Goal: Task Accomplishment & Management: Use online tool/utility

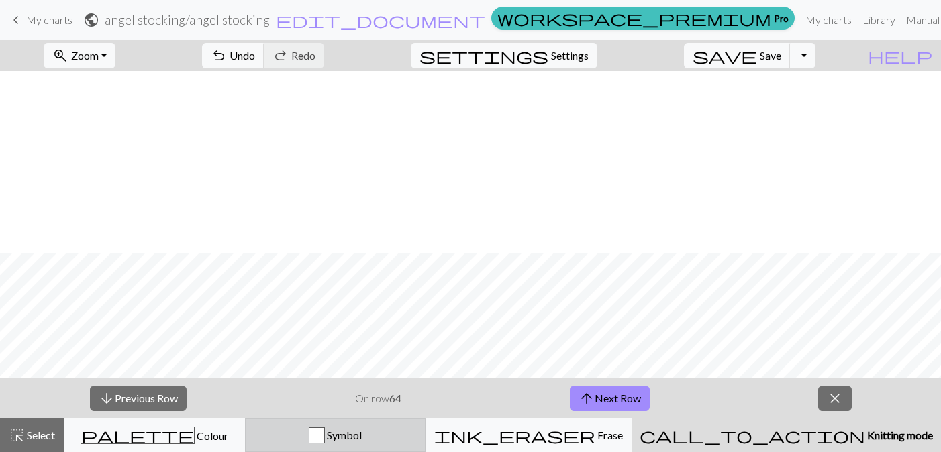
scroll to position [182, 0]
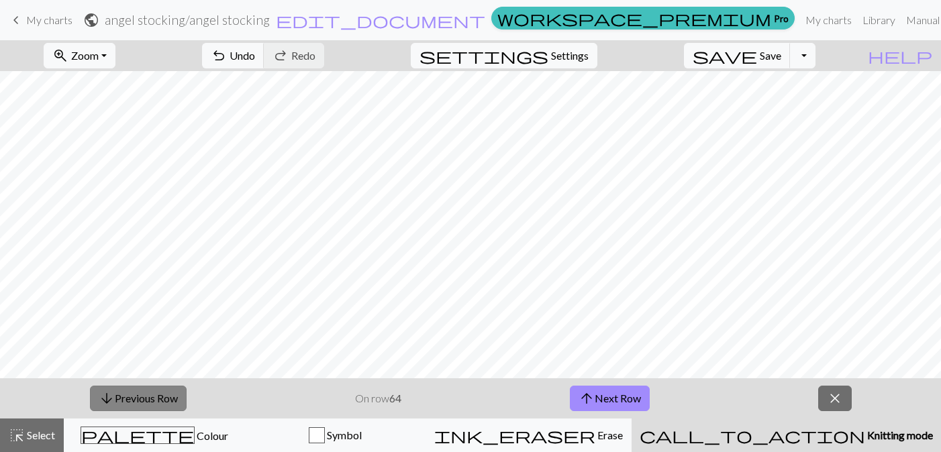
click at [113, 400] on span "arrow_downward" at bounding box center [107, 398] width 16 height 19
click at [152, 404] on button "arrow_downward Previous Row" at bounding box center [138, 399] width 97 height 26
click at [160, 398] on button "arrow_downward Previous Row" at bounding box center [138, 399] width 97 height 26
click at [130, 404] on button "arrow_downward Previous Row" at bounding box center [138, 399] width 97 height 26
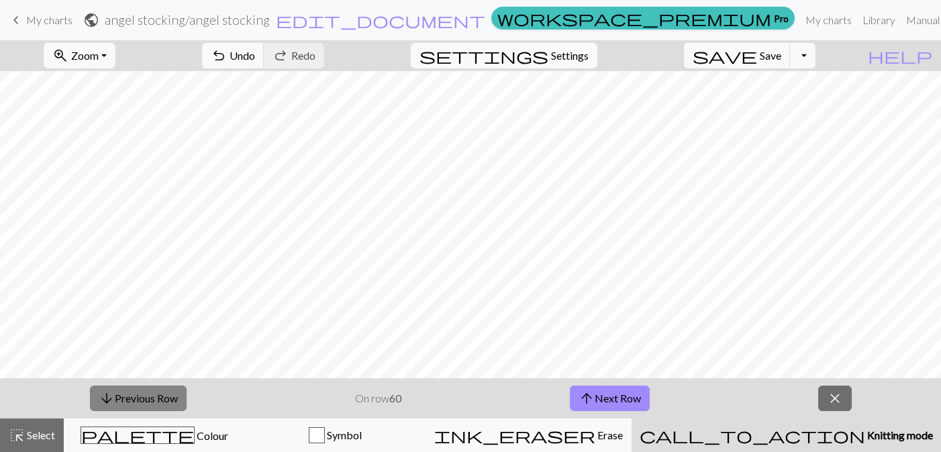
click at [115, 401] on button "arrow_downward Previous Row" at bounding box center [138, 399] width 97 height 26
click at [166, 409] on button "arrow_downward Previous Row" at bounding box center [138, 399] width 97 height 26
click at [162, 386] on button "arrow_downward Previous Row" at bounding box center [138, 399] width 97 height 26
click at [111, 392] on span "arrow_downward" at bounding box center [107, 398] width 16 height 19
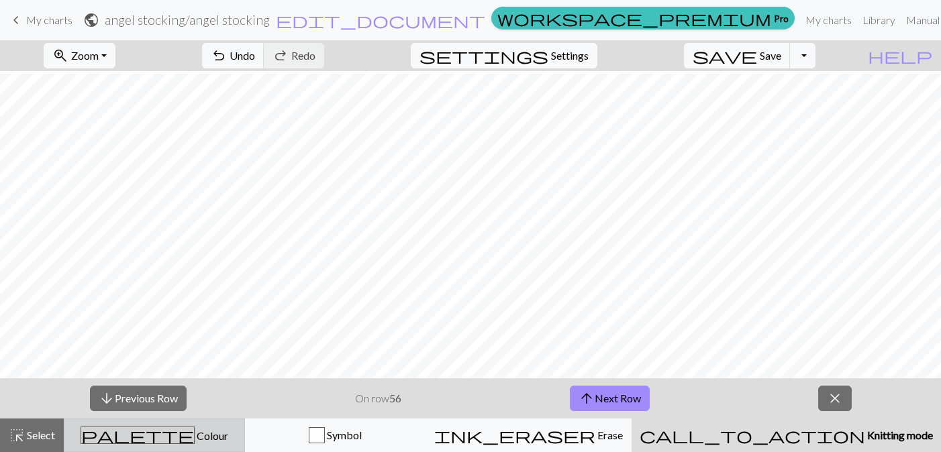
scroll to position [222, 0]
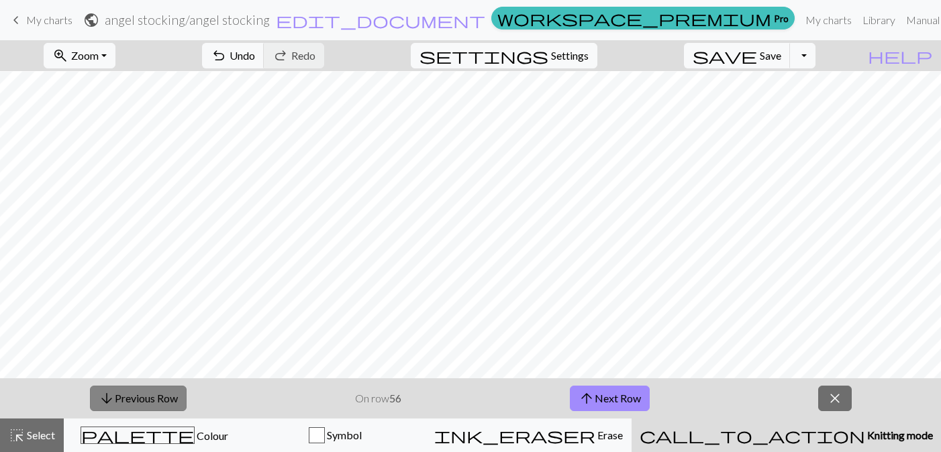
click at [140, 399] on button "arrow_downward Previous Row" at bounding box center [138, 399] width 97 height 26
click at [185, 398] on button "arrow_downward Previous Row" at bounding box center [138, 399] width 97 height 26
click at [152, 399] on button "arrow_downward Previous Row" at bounding box center [138, 399] width 97 height 26
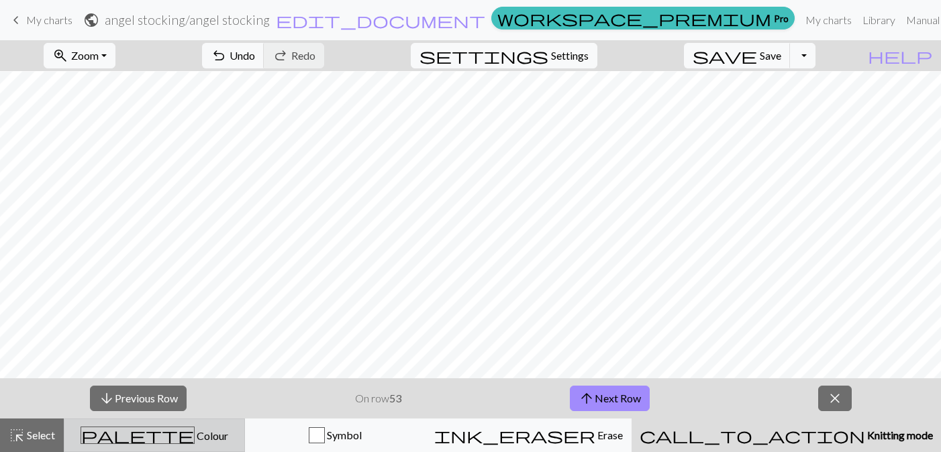
click at [135, 430] on div "palette Colour Colour" at bounding box center [154, 435] width 164 height 17
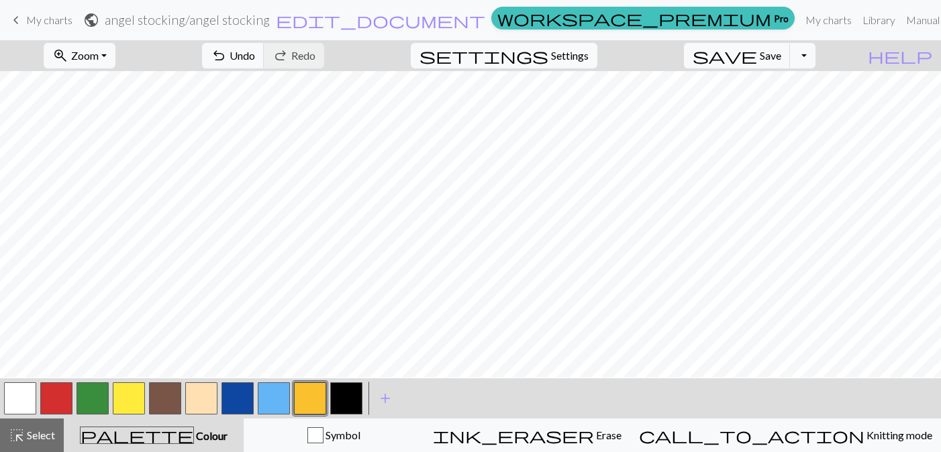
scroll to position [339, 0]
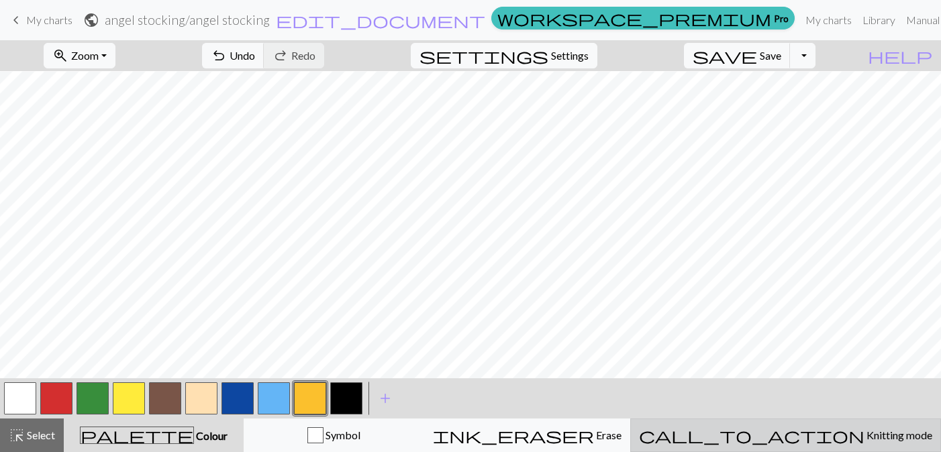
click at [834, 444] on button "call_to_action Knitting mode Knitting mode" at bounding box center [785, 436] width 311 height 34
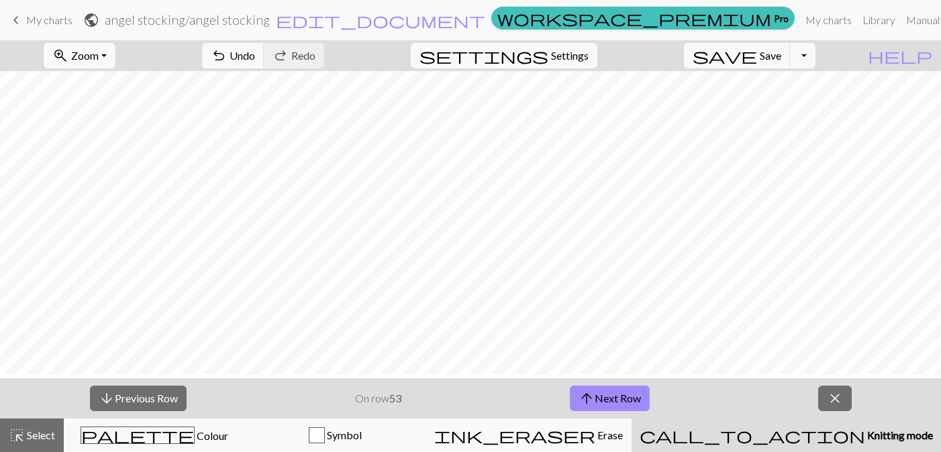
scroll to position [316, 0]
